Goal: Transaction & Acquisition: Download file/media

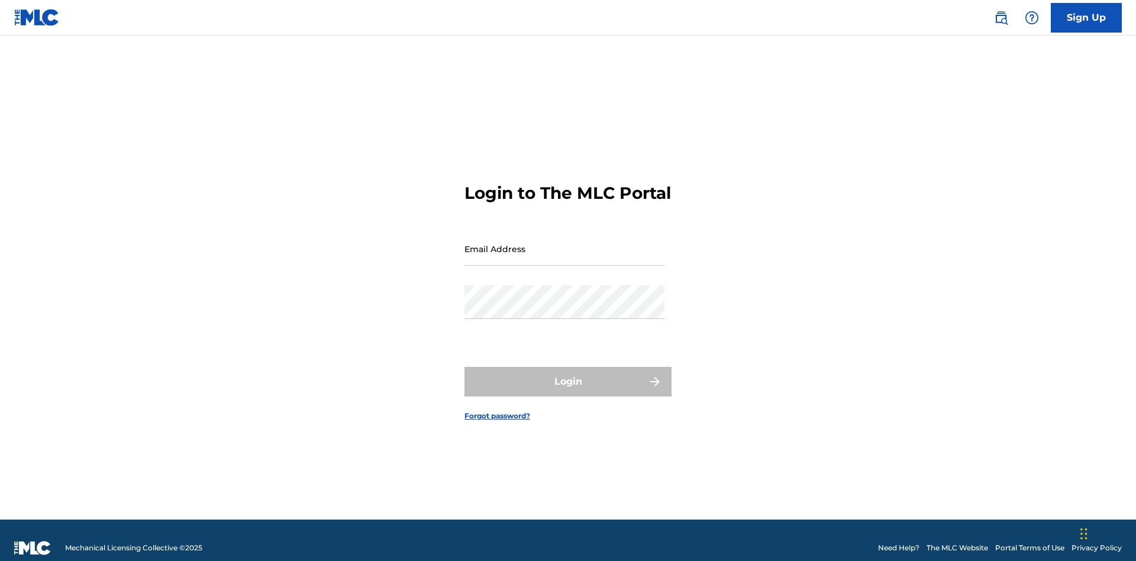
scroll to position [15, 0]
click at [564, 243] on input "Email Address" at bounding box center [564, 249] width 200 height 34
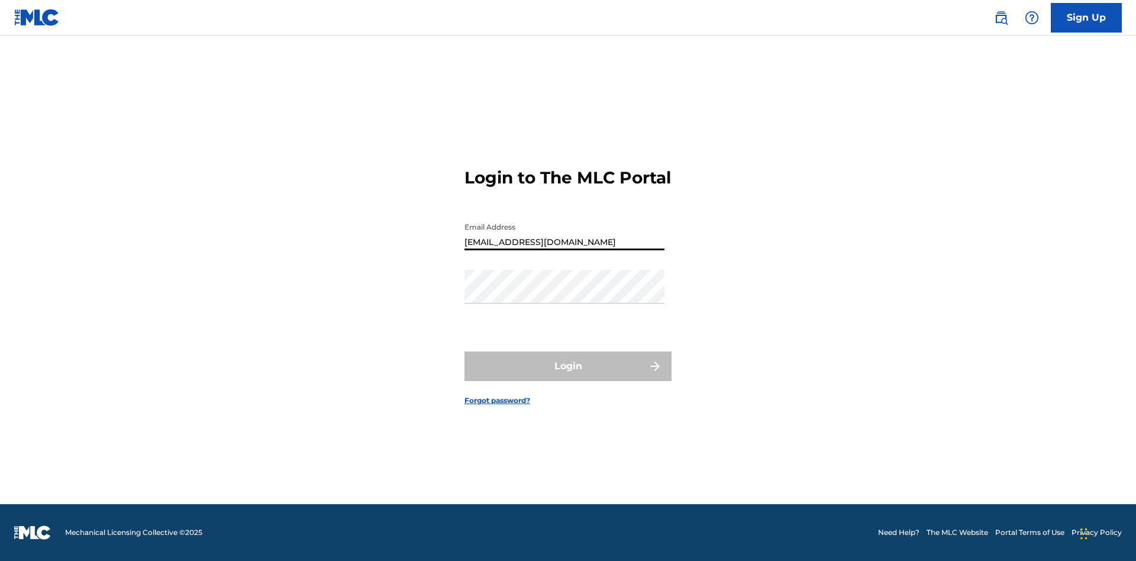
type input "[EMAIL_ADDRESS][DOMAIN_NAME]"
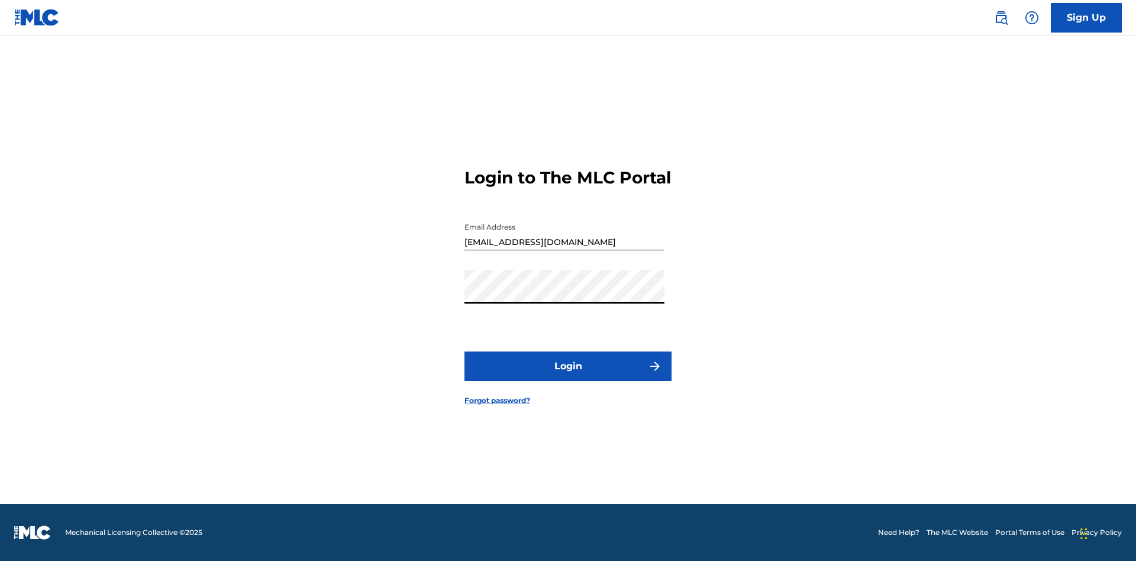
click at [568, 376] on button "Login" at bounding box center [567, 366] width 207 height 30
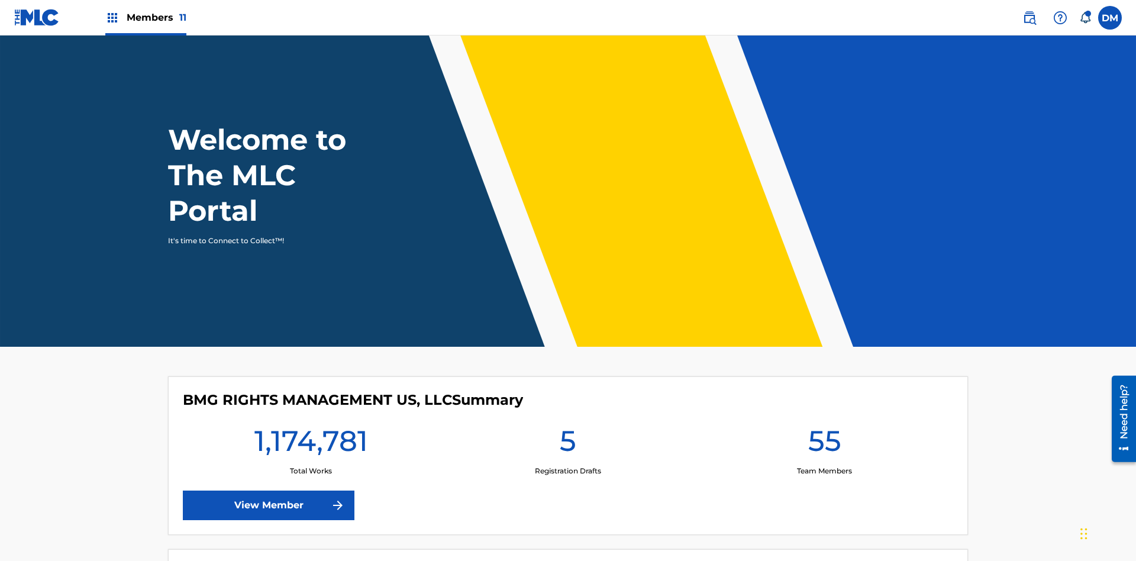
scroll to position [51, 0]
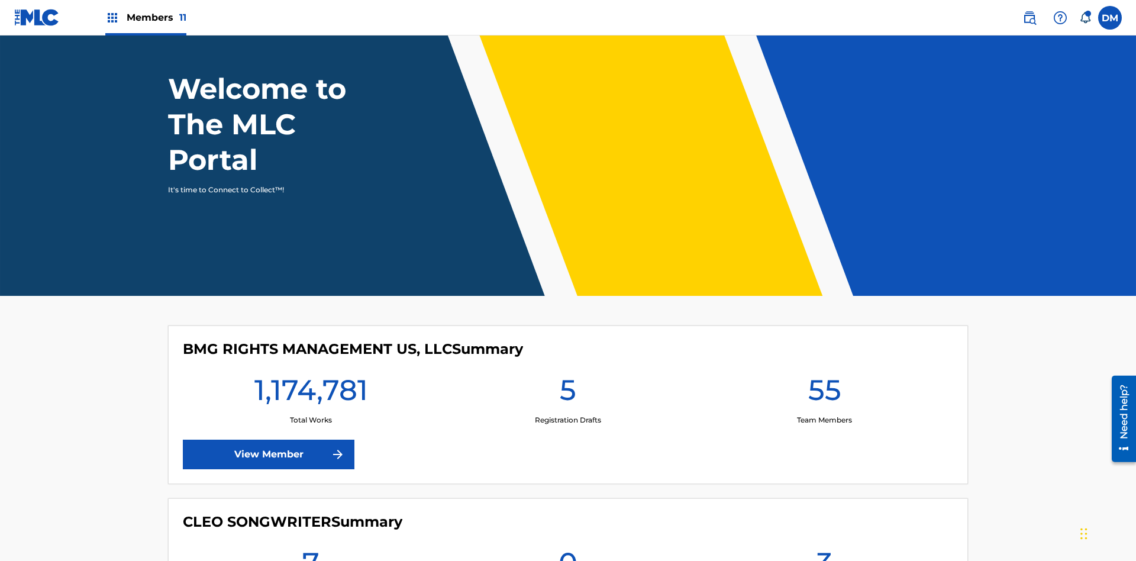
click at [146, 17] on span "Members 11" at bounding box center [157, 18] width 60 height 14
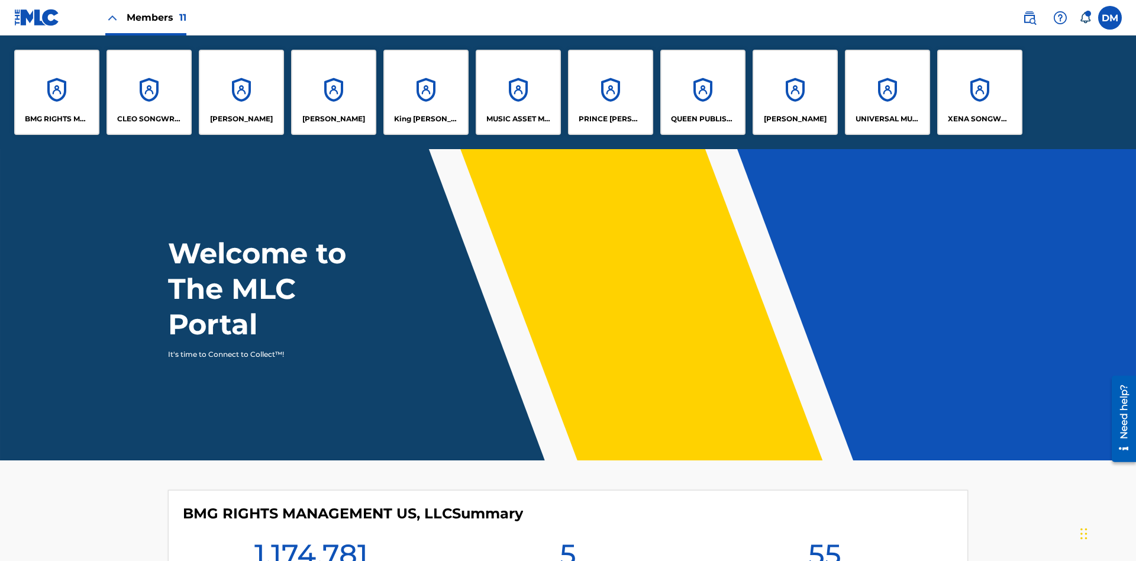
scroll to position [43, 0]
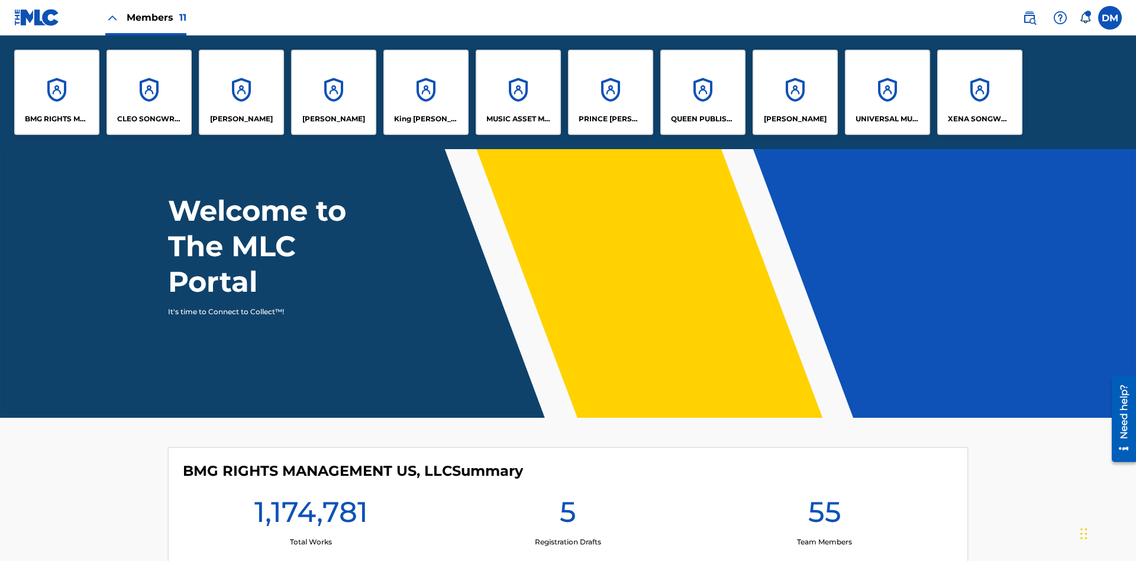
click at [887, 119] on p "UNIVERSAL MUSIC PUB GROUP" at bounding box center [887, 119] width 64 height 11
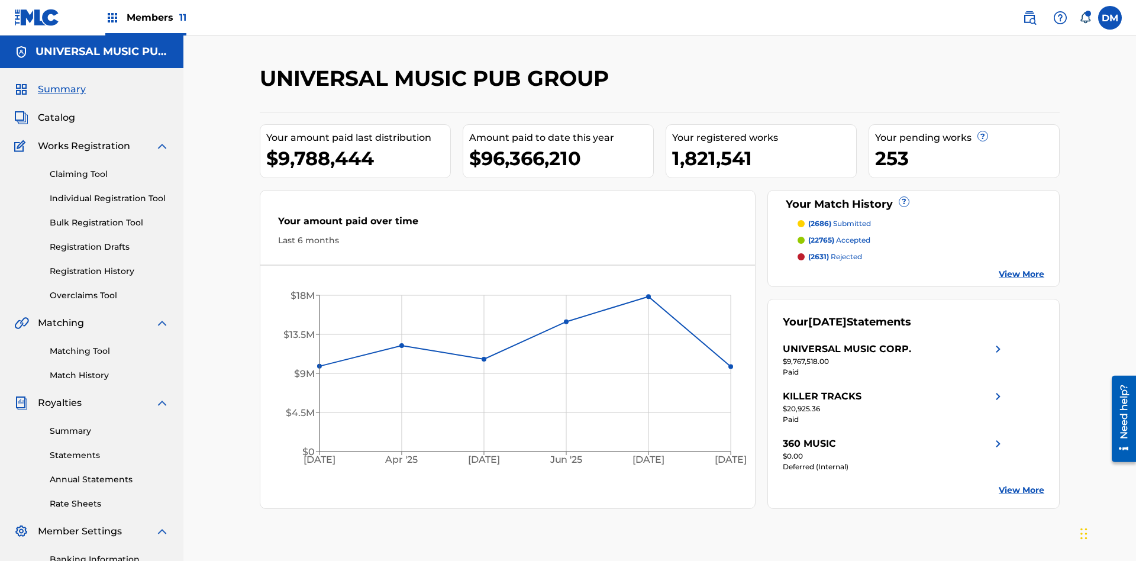
scroll to position [173, 0]
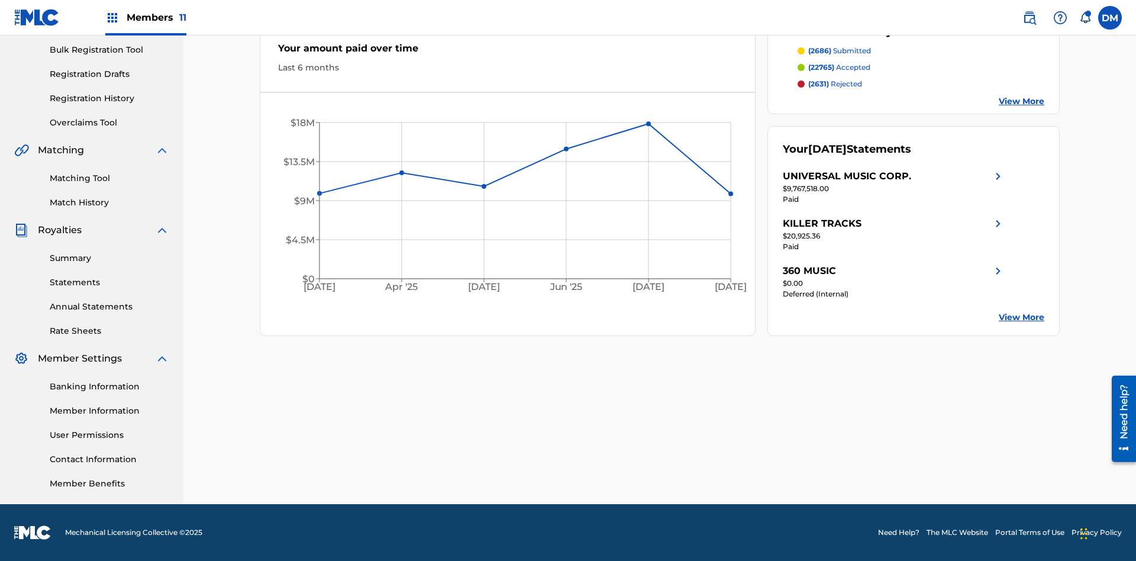
click at [109, 331] on link "Rate Sheets" at bounding box center [109, 331] width 119 height 12
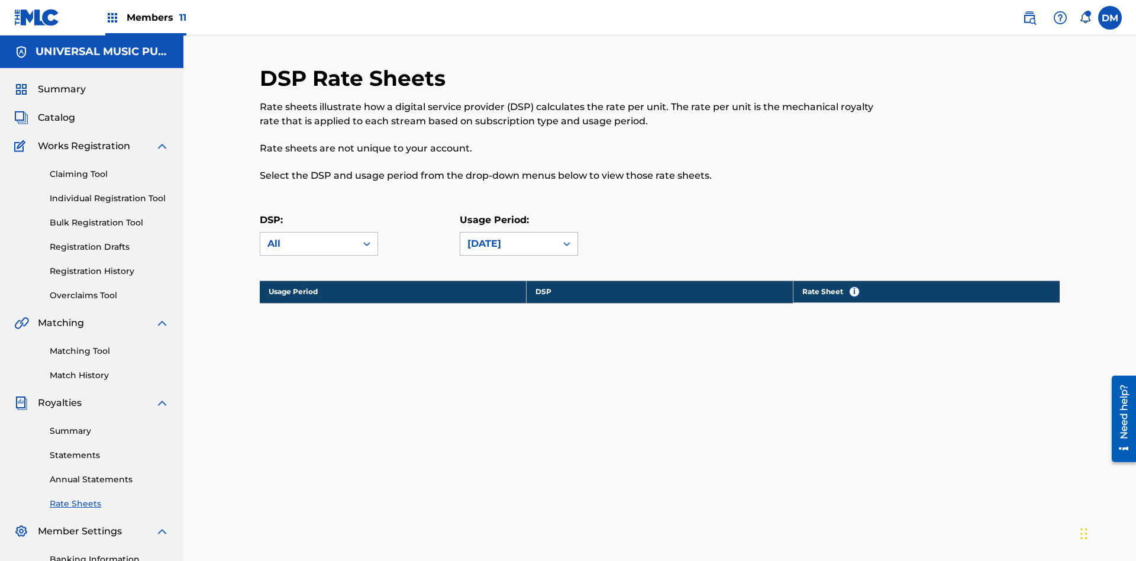
click at [519, 237] on div "[DATE]" at bounding box center [508, 244] width 82 height 14
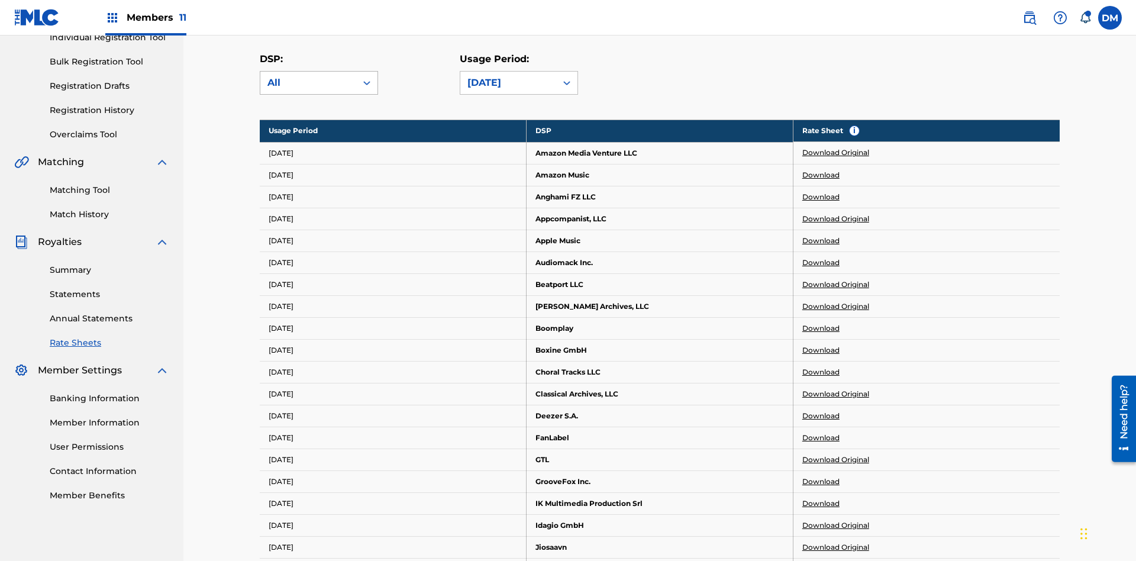
click at [319, 83] on div "All" at bounding box center [308, 83] width 82 height 14
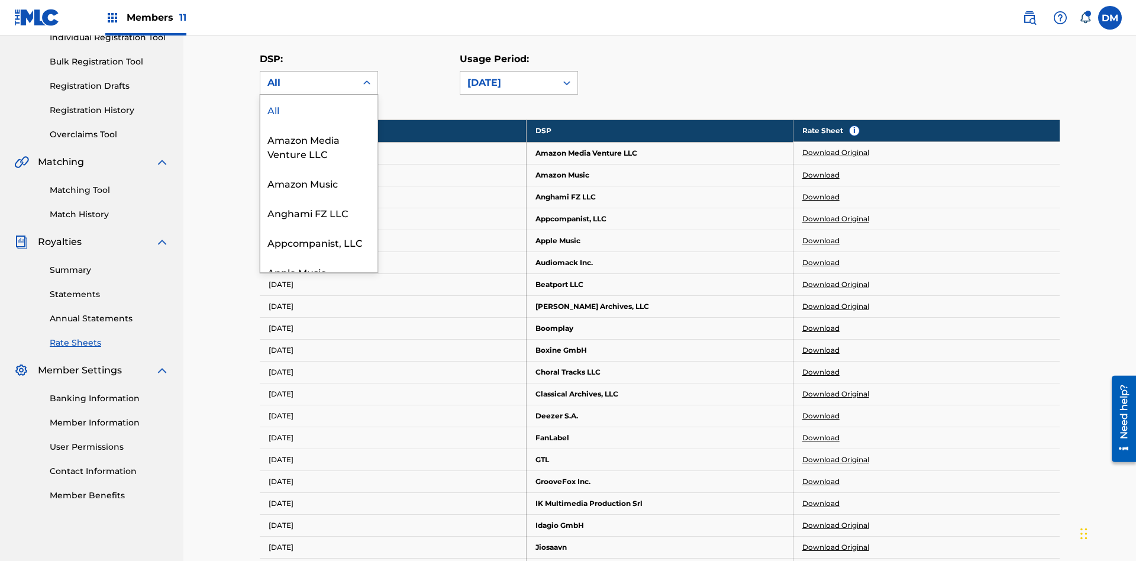
click at [319, 345] on div "Beatport LLC" at bounding box center [318, 331] width 117 height 30
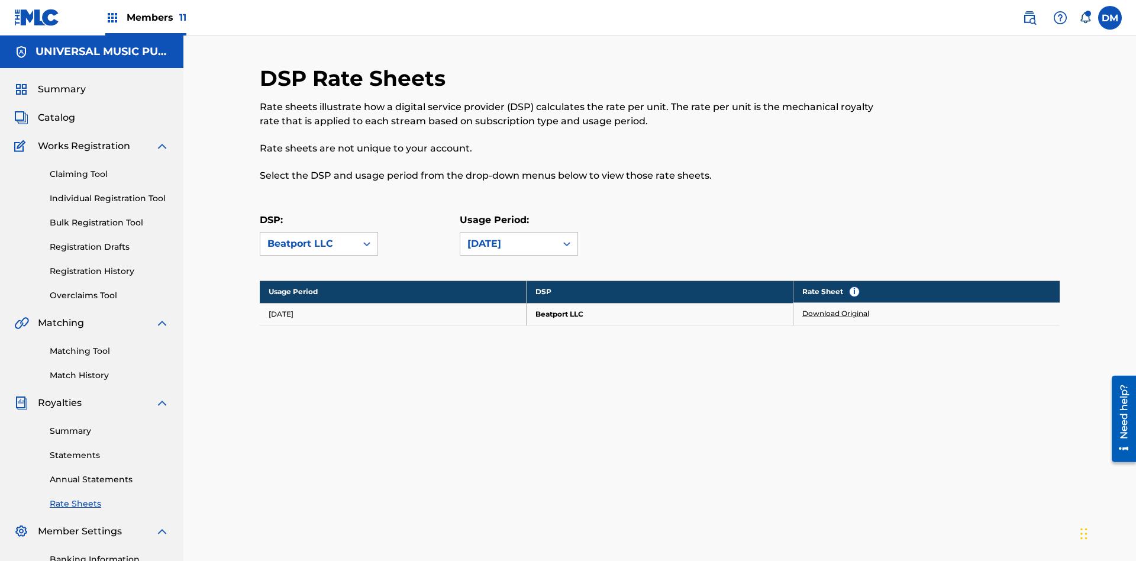
scroll to position [173, 0]
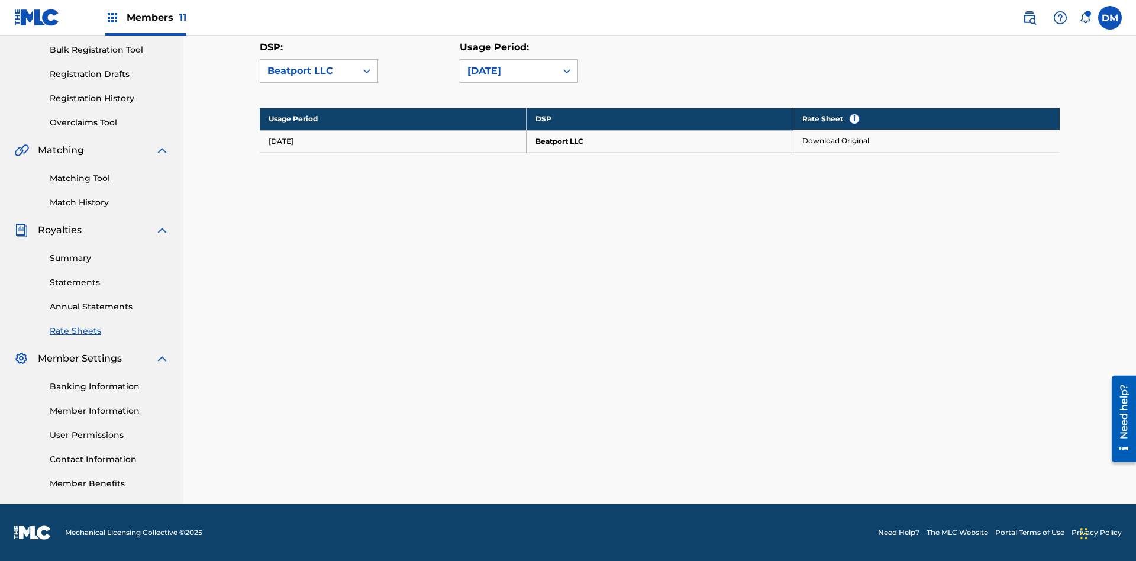
click at [836, 141] on link "Download Original" at bounding box center [835, 140] width 67 height 11
